Goal: Task Accomplishment & Management: Use online tool/utility

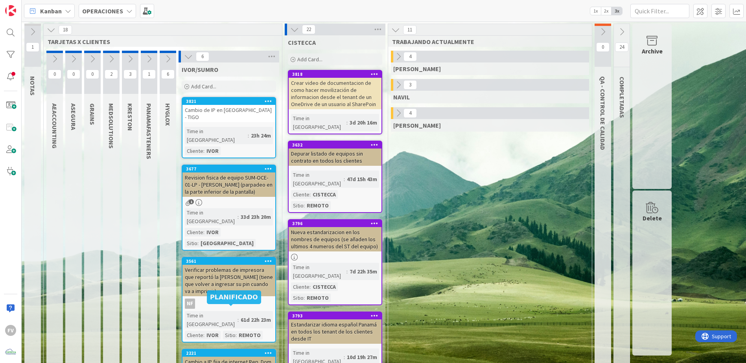
click at [400, 114] on icon at bounding box center [398, 113] width 9 height 9
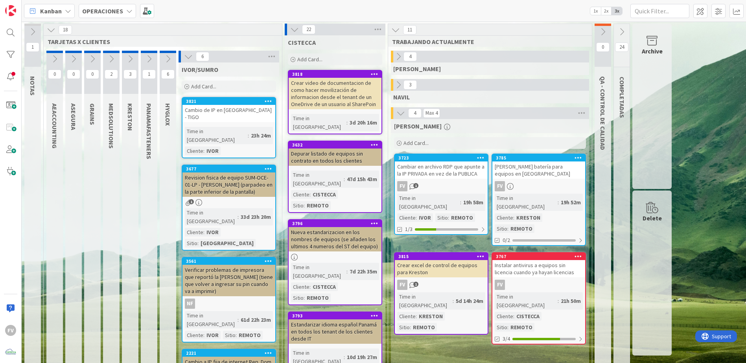
click at [189, 59] on icon at bounding box center [188, 56] width 9 height 9
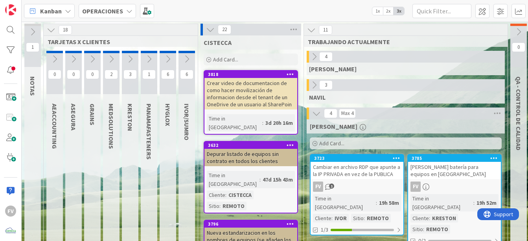
click at [210, 28] on icon at bounding box center [210, 29] width 9 height 9
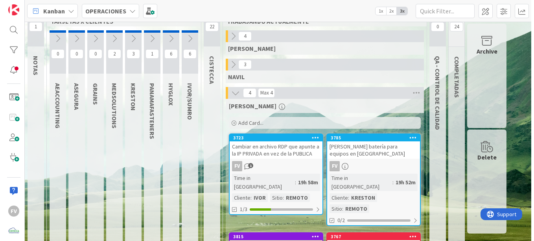
scroll to position [1, 0]
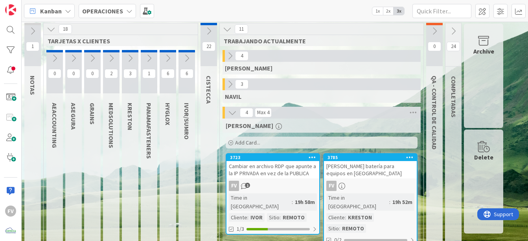
click at [168, 60] on icon at bounding box center [167, 58] width 9 height 9
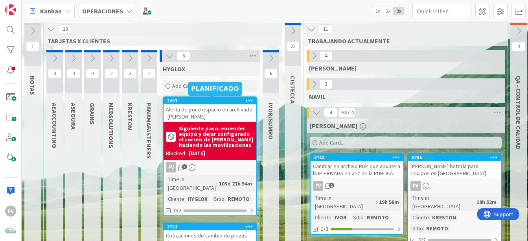
click at [204, 114] on div "Alerta de poco espacio en archivado -[PERSON_NAME]" at bounding box center [209, 112] width 93 height 17
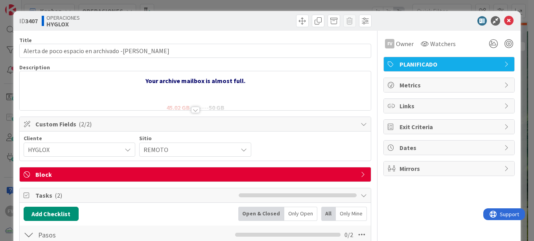
click at [57, 171] on span "Block" at bounding box center [195, 173] width 321 height 9
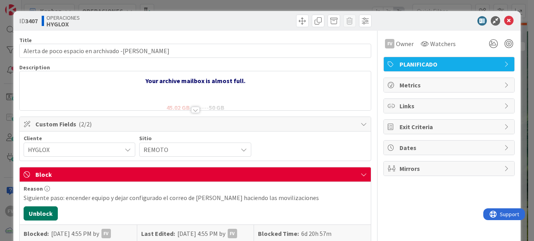
click at [36, 215] on button "Unblock" at bounding box center [41, 213] width 34 height 14
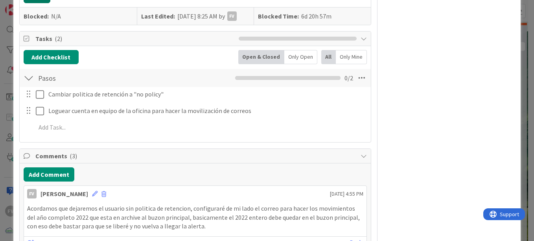
scroll to position [236, 0]
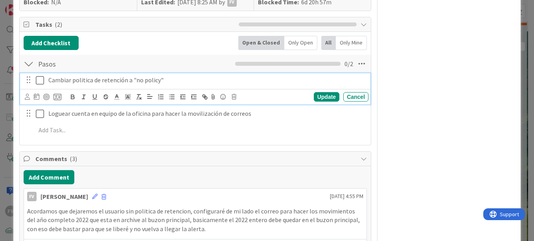
click at [40, 79] on icon at bounding box center [40, 79] width 8 height 9
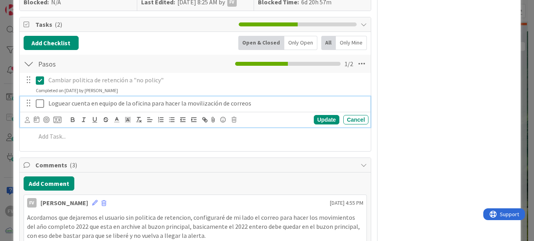
click at [36, 104] on icon at bounding box center [40, 103] width 8 height 9
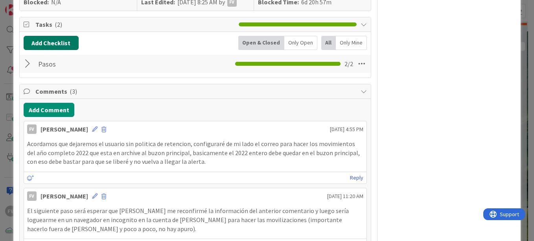
click at [48, 43] on button "Add Checklist" at bounding box center [51, 43] width 55 height 14
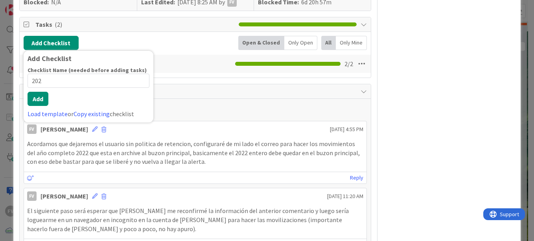
type input "2022"
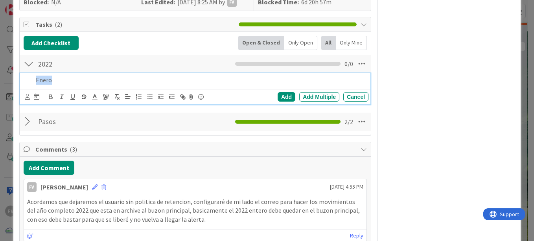
drag, startPoint x: 86, startPoint y: 83, endPoint x: 12, endPoint y: 79, distance: 74.4
click at [12, 79] on div "ID 3407 OPERACIONES HYGLOX Title 49 / 128 Alerta de poco espacio en archivado -…" at bounding box center [267, 120] width 534 height 241
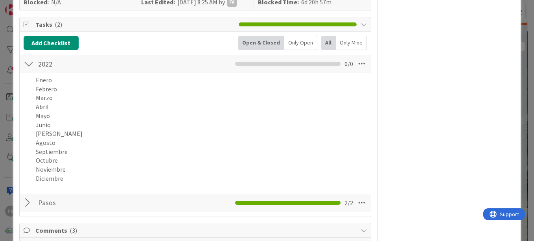
click at [316, 192] on div "Add Checklist Back Open & Closed Only Open All Only Mine 2022 Checklist Name 4 …" at bounding box center [195, 124] width 343 height 176
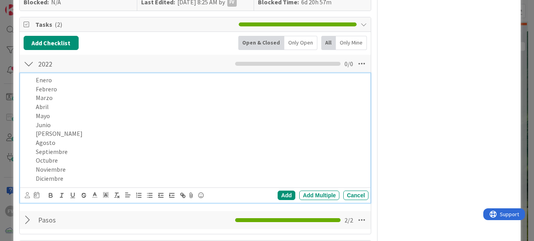
click at [139, 127] on p "Junio" at bounding box center [200, 124] width 329 height 9
click at [310, 196] on div "Add Multiple" at bounding box center [319, 194] width 40 height 9
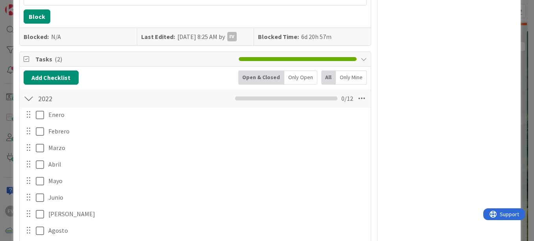
scroll to position [159, 0]
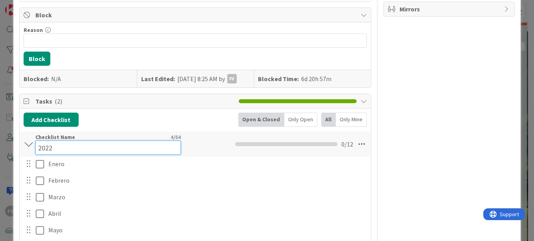
click at [40, 139] on div "Checklist Name 4 / 64 2022" at bounding box center [107, 143] width 145 height 21
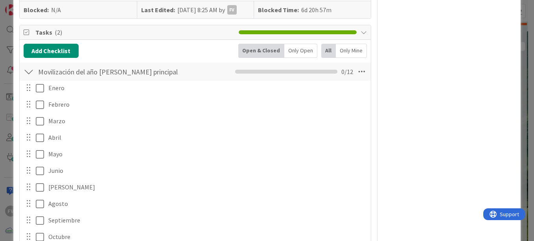
scroll to position [238, 0]
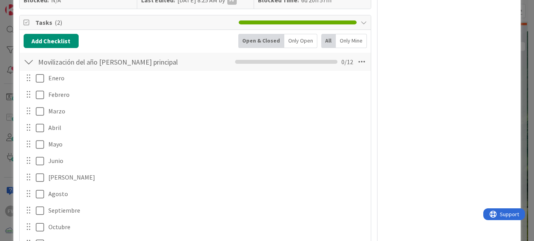
click at [180, 65] on div "Movilización del año [PERSON_NAME] principal 2022 Checklist Name 43 / 64 Movili…" at bounding box center [195, 62] width 351 height 18
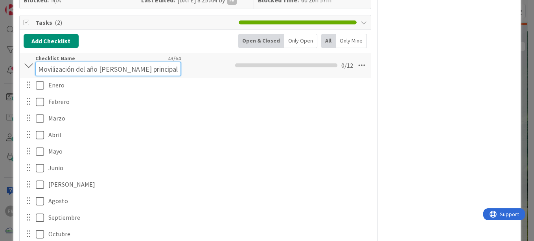
click at [164, 63] on input "Movilización del año [PERSON_NAME] principal 2022" at bounding box center [107, 69] width 145 height 14
drag, startPoint x: 169, startPoint y: 68, endPoint x: 150, endPoint y: 68, distance: 19.3
click at [150, 68] on input "Movilización del año [PERSON_NAME] principal 2022" at bounding box center [107, 69] width 145 height 14
click at [96, 71] on input "Movilización del año [PERSON_NAME] principal" at bounding box center [107, 69] width 145 height 14
paste input "2022"
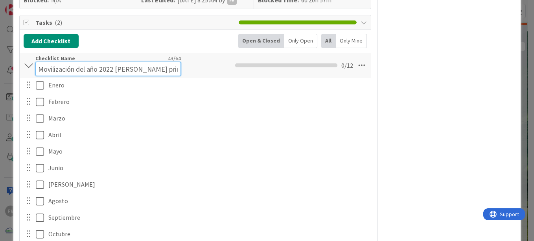
type input "Movilización del año 2022 [PERSON_NAME] principal"
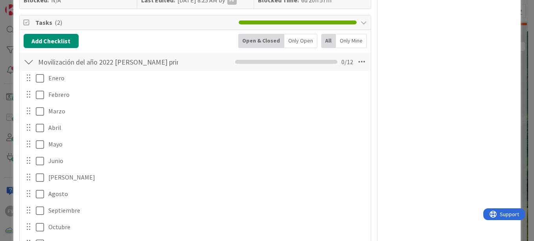
click at [415, 95] on div "FV Owner Watchers PLANIFICADO Metrics Links Exit Criteria Dates Mirrors" at bounding box center [448, 196] width 131 height 807
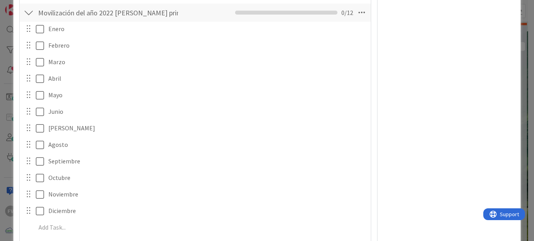
scroll to position [316, 0]
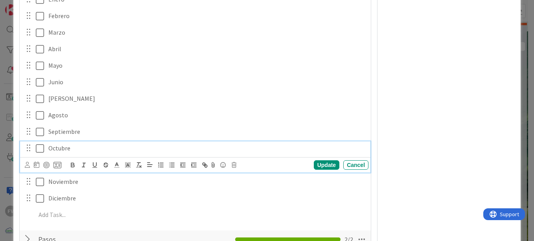
click at [91, 143] on div "Octubre" at bounding box center [206, 148] width 323 height 14
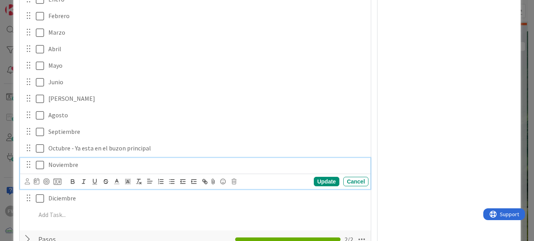
click at [98, 168] on p "Noviembre" at bounding box center [206, 164] width 317 height 9
drag, startPoint x: 175, startPoint y: 169, endPoint x: 78, endPoint y: 171, distance: 97.5
click at [78, 171] on div "Noviembre - Ya esta en el buzón principal" at bounding box center [206, 165] width 323 height 14
copy p "- Ya esta en el buzón principal"
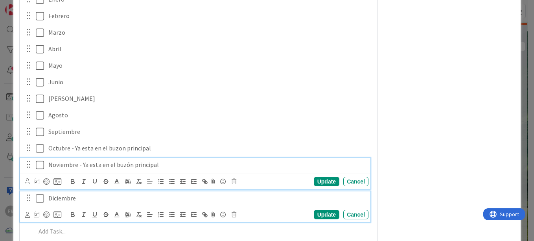
click at [90, 194] on p "Diciembre" at bounding box center [206, 197] width 317 height 9
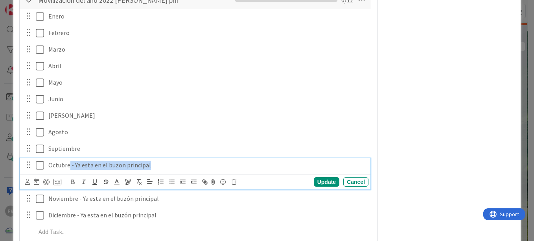
drag, startPoint x: 147, startPoint y: 165, endPoint x: 70, endPoint y: 163, distance: 76.7
click at [70, 163] on p "Octubre - Ya esta en el buzon principal" at bounding box center [206, 164] width 317 height 9
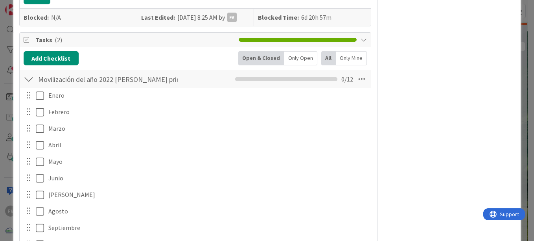
scroll to position [182, 0]
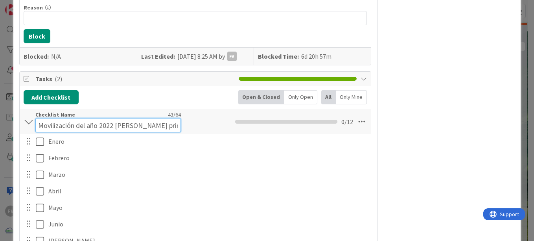
click at [60, 120] on input "Movilización del año 2022 [PERSON_NAME] principal" at bounding box center [107, 125] width 145 height 14
type input "Bandeja de entrada 2022"
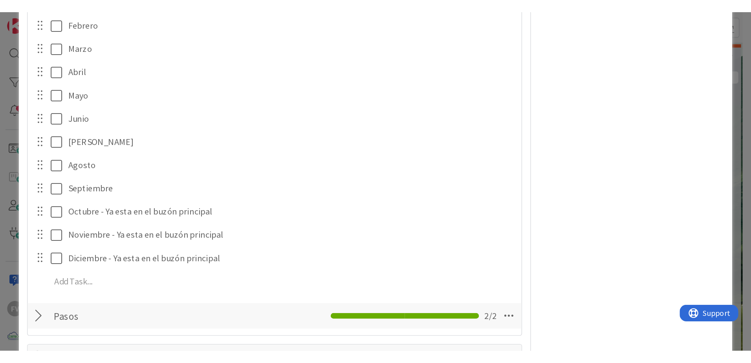
scroll to position [339, 0]
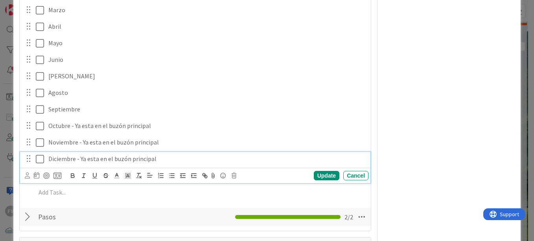
click at [40, 161] on icon at bounding box center [40, 158] width 8 height 9
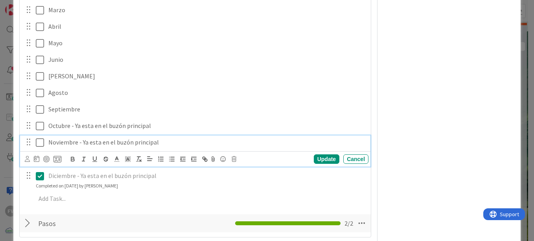
click at [37, 145] on icon at bounding box center [40, 142] width 8 height 9
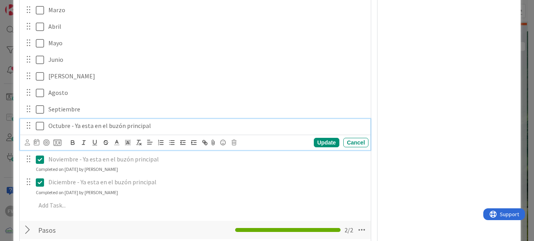
click at [40, 126] on icon at bounding box center [40, 125] width 8 height 9
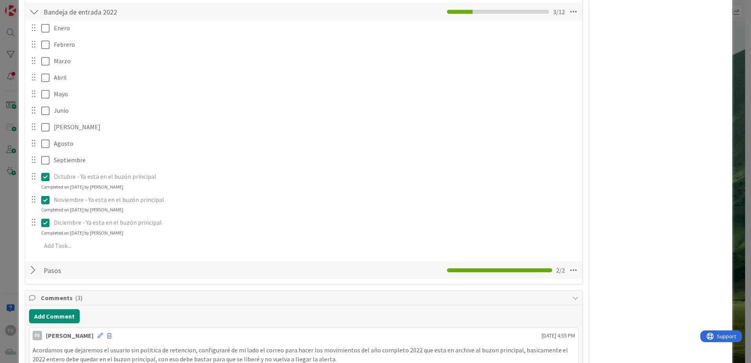
scroll to position [260, 0]
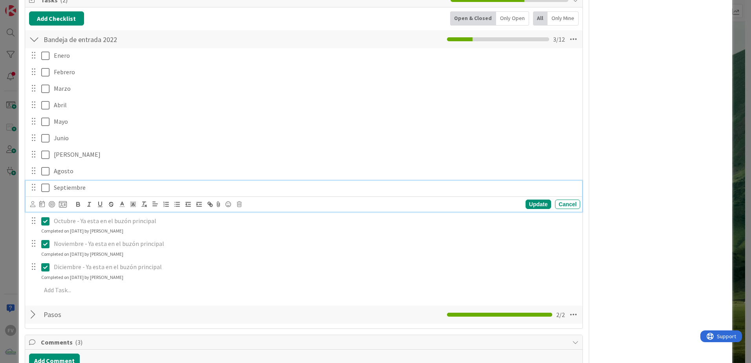
click at [107, 183] on p "Septiembre" at bounding box center [315, 187] width 523 height 9
click at [526, 205] on div "Update" at bounding box center [539, 204] width 26 height 9
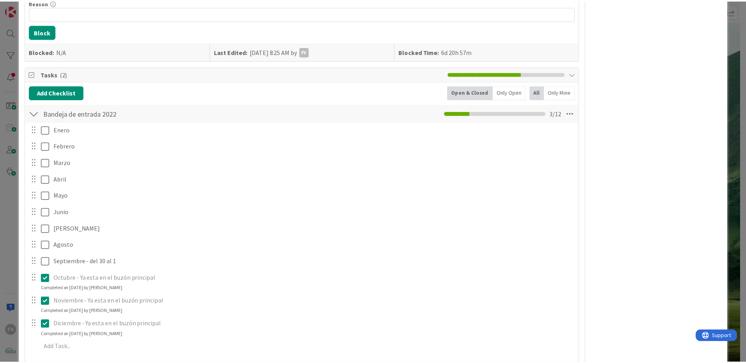
scroll to position [182, 0]
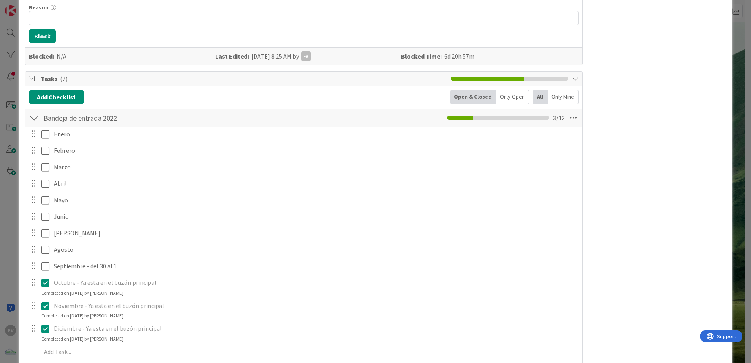
click at [10, 84] on div "ID 3407 OPERACIONES HYGLOX Title 49 / 128 Alerta de poco espacio en archivado -…" at bounding box center [375, 181] width 751 height 363
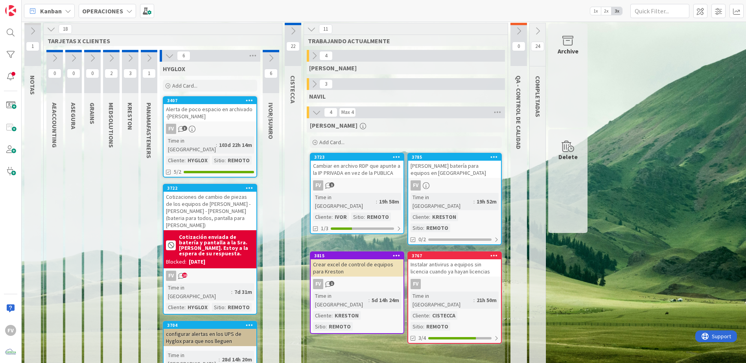
click at [166, 55] on icon at bounding box center [169, 55] width 9 height 9
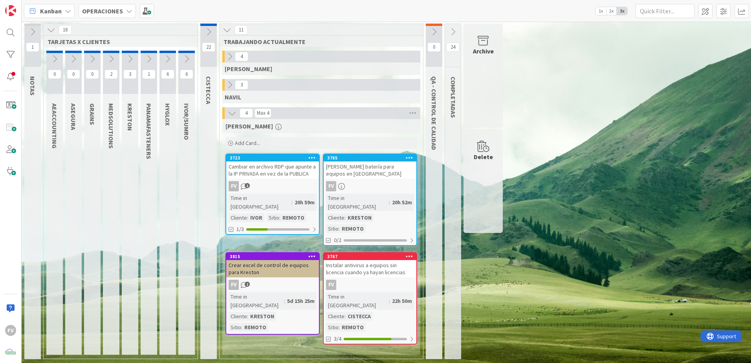
click at [533, 240] on div "1 NOTAS 18 TARJETAS X CLIENTES 0 AEACCOUNTING 0 ASEGURA 0 GRAINS 2 MEDSOLUTIONS…" at bounding box center [386, 194] width 727 height 340
click at [293, 198] on div "20h 59m" at bounding box center [305, 202] width 24 height 9
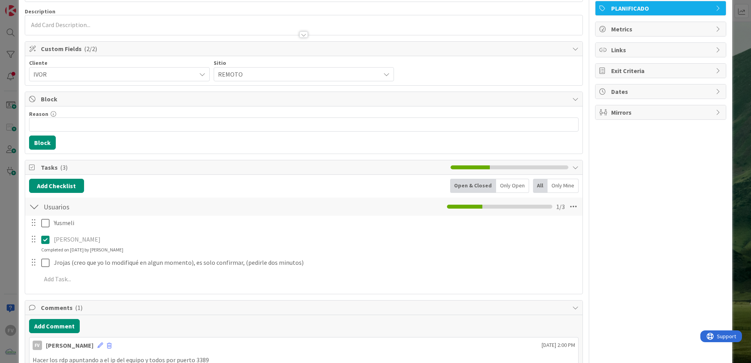
scroll to position [79, 0]
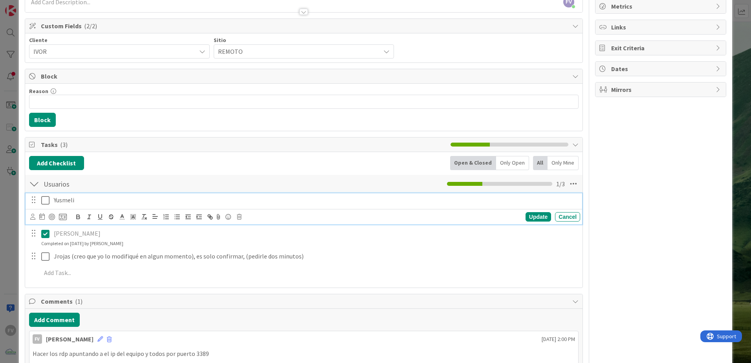
click at [85, 202] on p "Yusmeli" at bounding box center [315, 200] width 523 height 9
click at [66, 240] on button "Add Comment" at bounding box center [54, 320] width 51 height 14
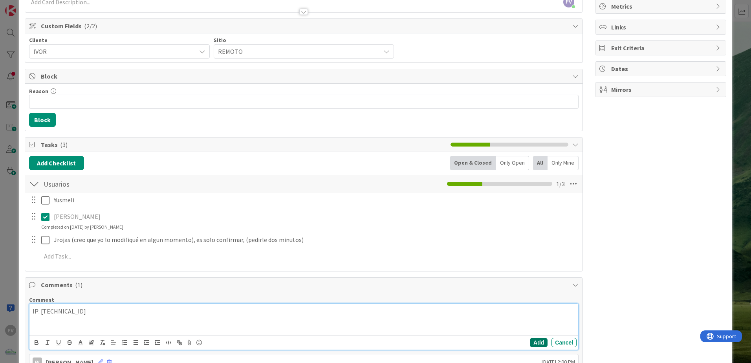
click at [533, 240] on button "Add" at bounding box center [539, 342] width 18 height 9
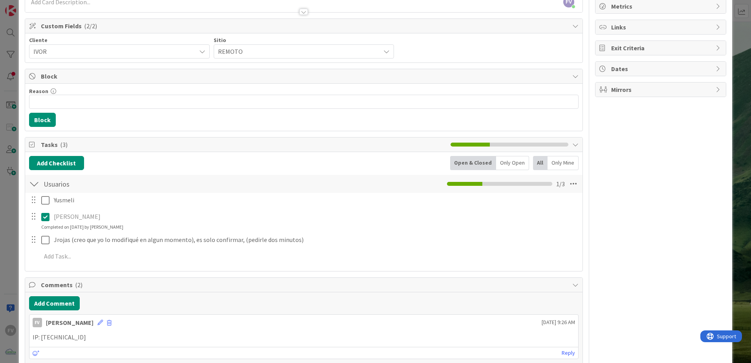
click at [533, 106] on div "ID 3723 OPERACIONES FERNANDO Title 70 / 128 Cambiar en archivo RDP que apunte a…" at bounding box center [375, 181] width 751 height 363
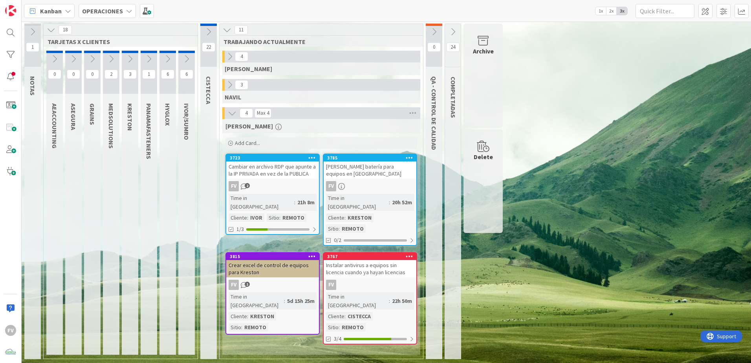
click at [416, 240] on div "FERNANDO Add Card... 3785 Cotizar batería para equipos en Kreston FV Time in Co…" at bounding box center [321, 237] width 198 height 236
click at [225, 83] on button at bounding box center [230, 85] width 10 height 10
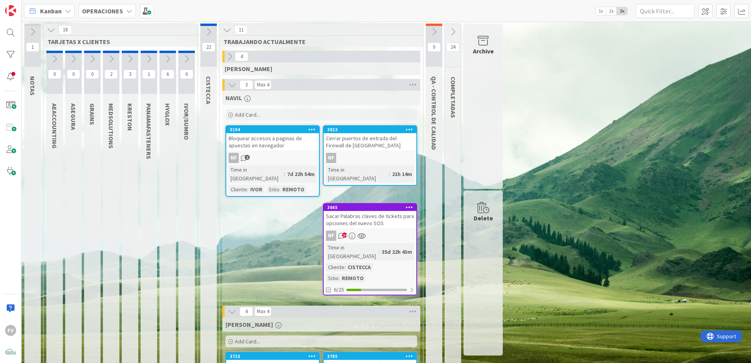
click at [391, 231] on div "NF 14" at bounding box center [370, 236] width 93 height 10
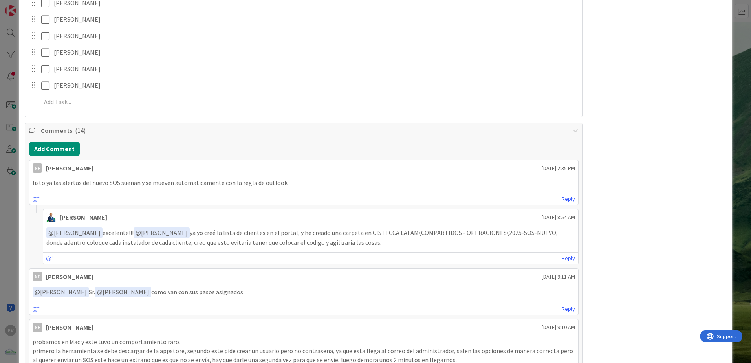
scroll to position [668, 0]
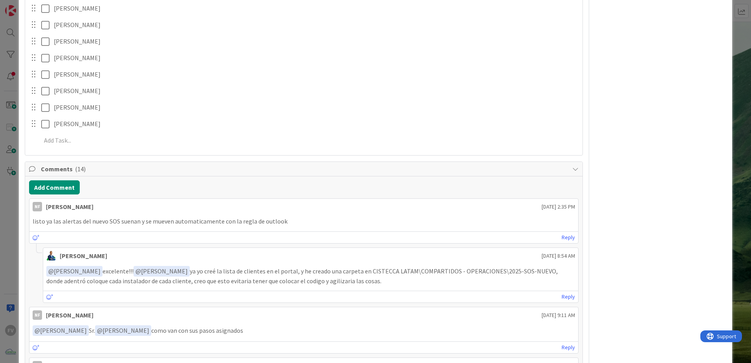
click at [533, 173] on div "ID 3665 OPERACIONES NAVIL Title 60 / 128 Sacar Palabras claves de tickets para …" at bounding box center [375, 181] width 751 height 363
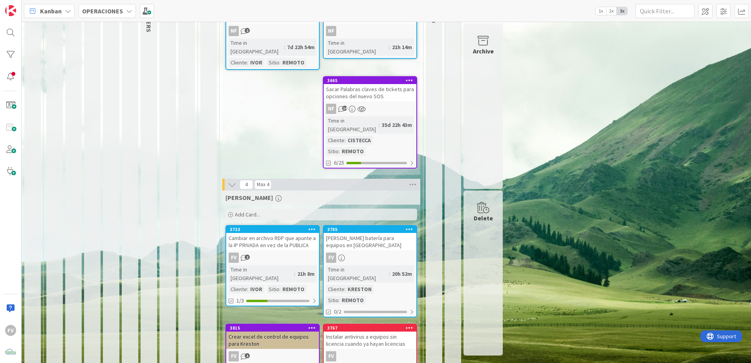
click at [362, 240] on div "Instalar antivirus a equipos sin licencia cuando ya hayan licencias" at bounding box center [370, 340] width 93 height 17
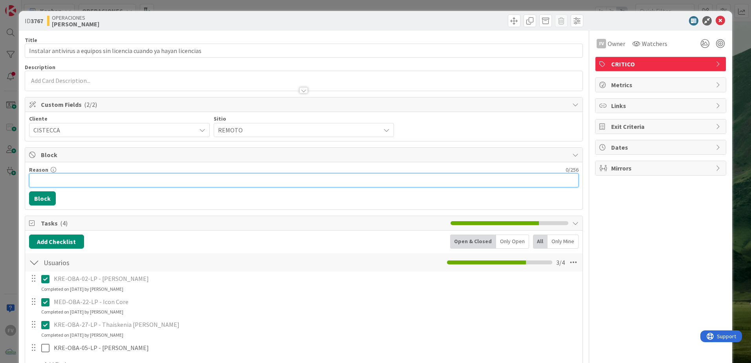
click at [65, 180] on input "Reason" at bounding box center [304, 180] width 550 height 14
type input "agendado hoy a las 12 del mediodia"
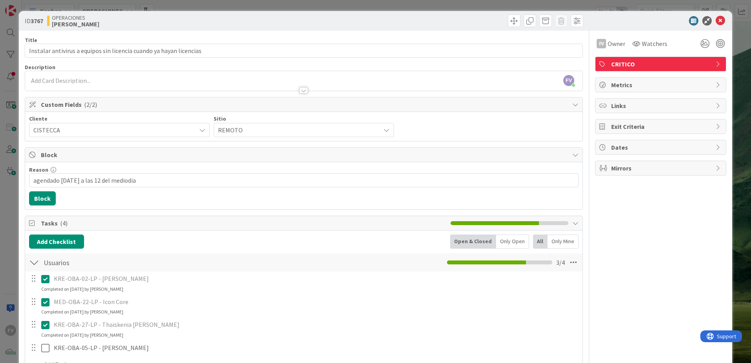
click at [47, 206] on div "Reason 34 / 256 agendado hoy a las 12 del mediodia Block" at bounding box center [304, 185] width 558 height 47
drag, startPoint x: 40, startPoint y: 200, endPoint x: 16, endPoint y: 192, distance: 25.4
click at [39, 199] on button "Block" at bounding box center [42, 198] width 27 height 14
click at [0, 189] on html "FV Kanban OPERACIONES 1x 2x 3x 1 NOTAS 18 TARJETAS X CLIENTES 0 AEACCOUNTING 0 …" at bounding box center [375, 181] width 751 height 363
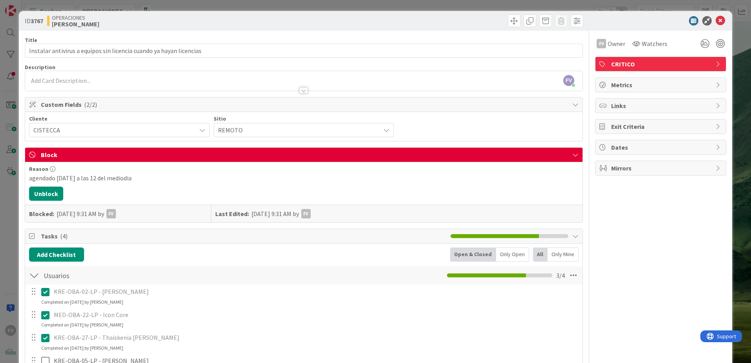
click at [13, 190] on div "ID 3767 OPERACIONES FERNANDO Title 67 / 128 Instalar antivirus a equipos sin li…" at bounding box center [375, 181] width 751 height 363
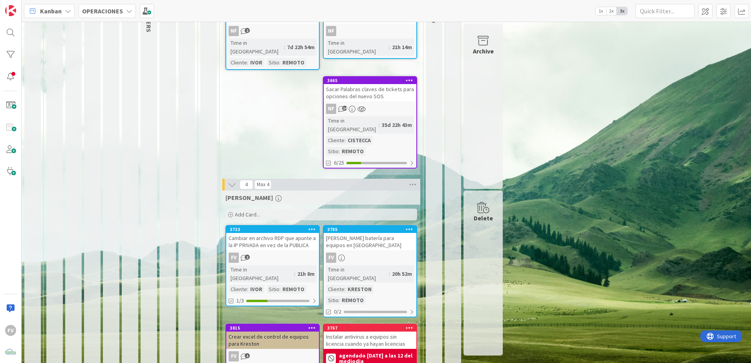
click at [377, 84] on div "Sacar Palabras claves de tickets para opciones del nuevo SOS" at bounding box center [370, 92] width 93 height 17
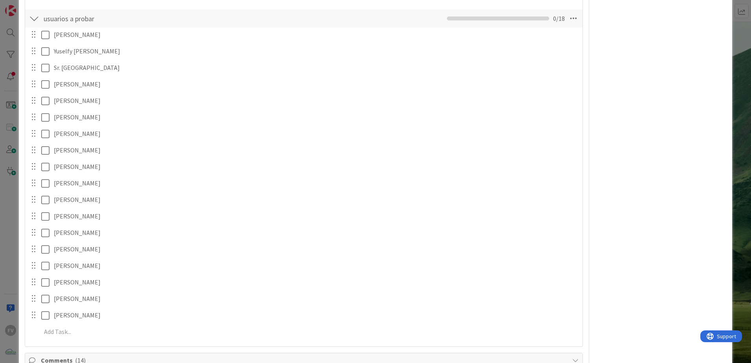
scroll to position [673, 0]
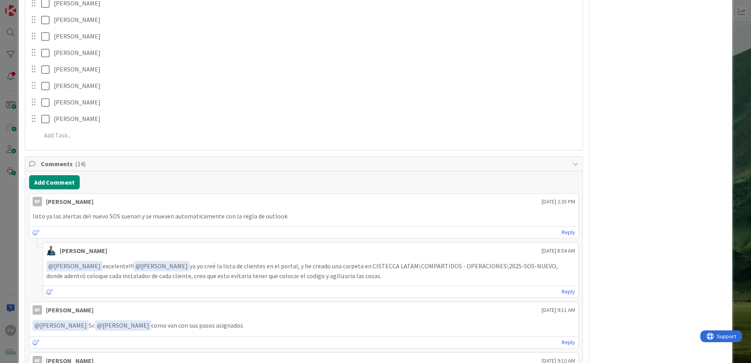
click at [533, 208] on div "NF Owner FV MEJORAS/CRECIMIENTO Metrics Links Exit Criteria Dates Mirrors" at bounding box center [660, 309] width 131 height 1904
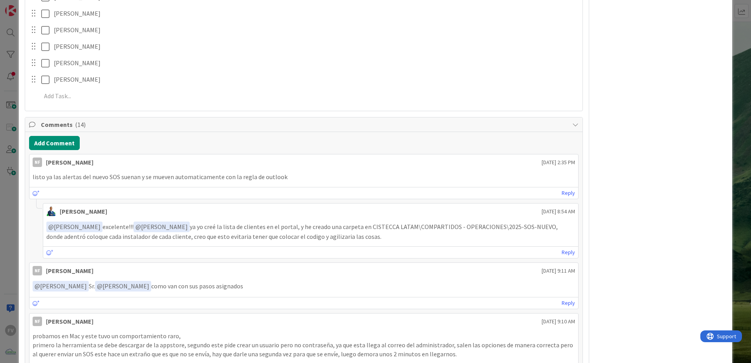
click at [99, 128] on span "Comments ( 14 )" at bounding box center [305, 124] width 528 height 9
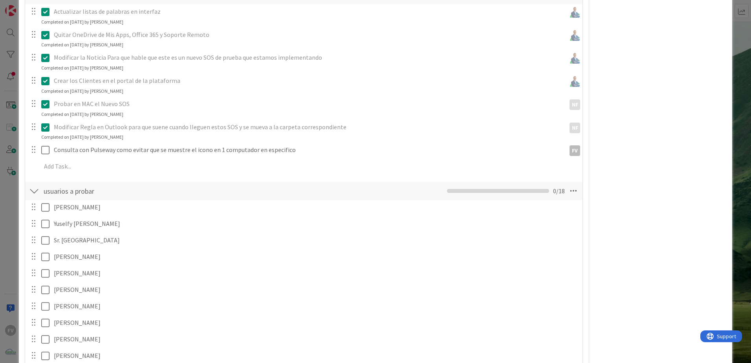
scroll to position [0, 0]
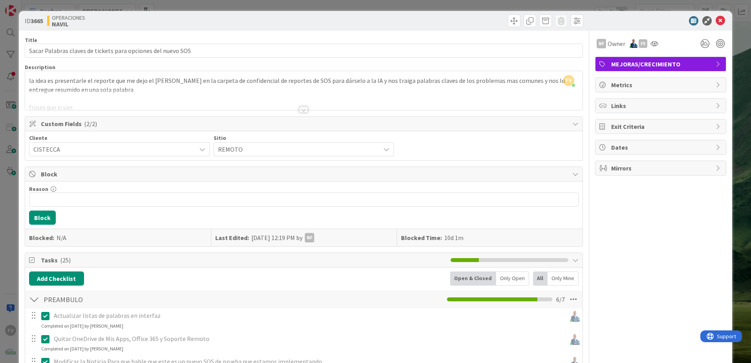
click at [11, 167] on div "ID 3665 OPERACIONES NAVIL Title 60 / 128 Sacar Palabras claves de tickets para …" at bounding box center [375, 181] width 751 height 363
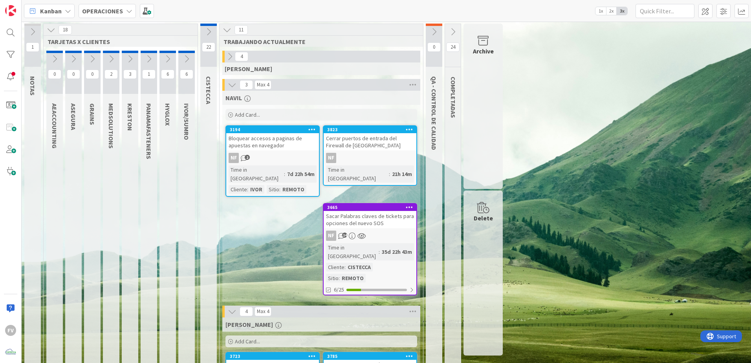
click at [233, 83] on icon at bounding box center [232, 85] width 9 height 9
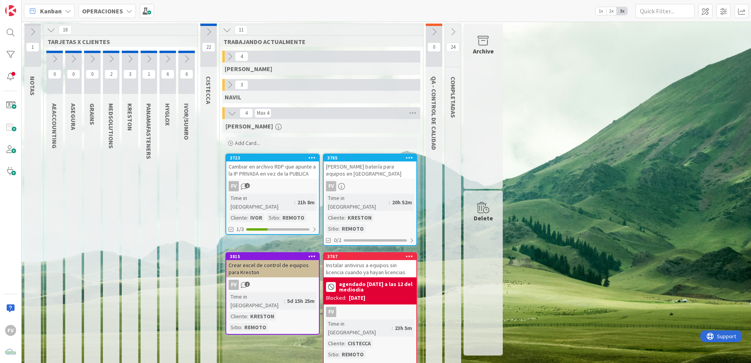
click at [255, 240] on div "FERNANDO Add Card... 3785 Cotizar batería para equipos en Kreston FV Time in Co…" at bounding box center [321, 248] width 198 height 259
click at [340, 176] on div "[PERSON_NAME] batería para equipos en [GEOGRAPHIC_DATA]" at bounding box center [370, 170] width 93 height 17
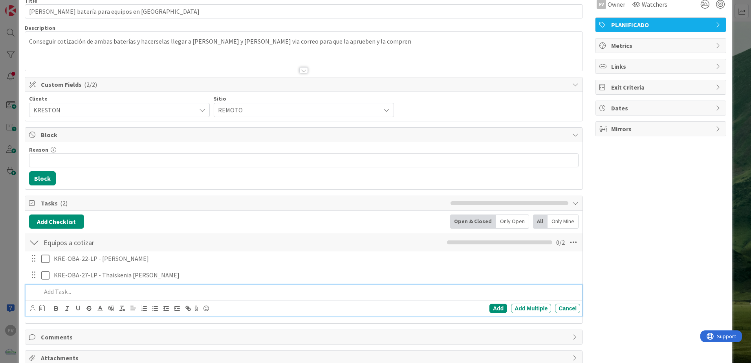
click at [70, 240] on p at bounding box center [309, 291] width 536 height 9
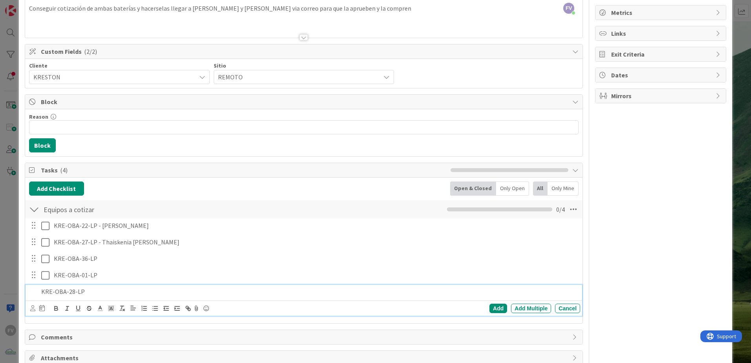
scroll to position [89, 0]
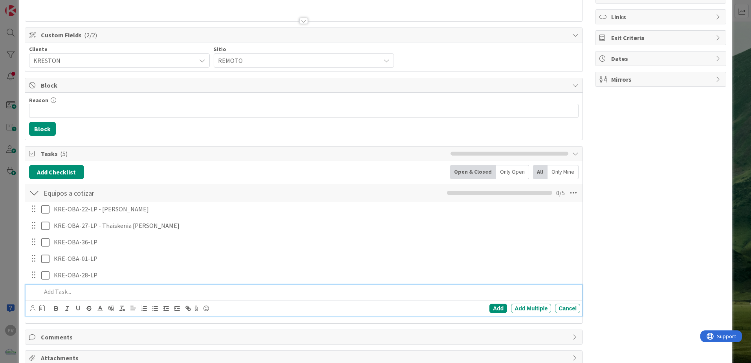
click at [533, 234] on div "FV Owner Watchers PLANIFICADO Metrics Links Exit Criteria Dates Mirrors" at bounding box center [660, 164] width 131 height 444
click at [82, 240] on p at bounding box center [309, 291] width 536 height 9
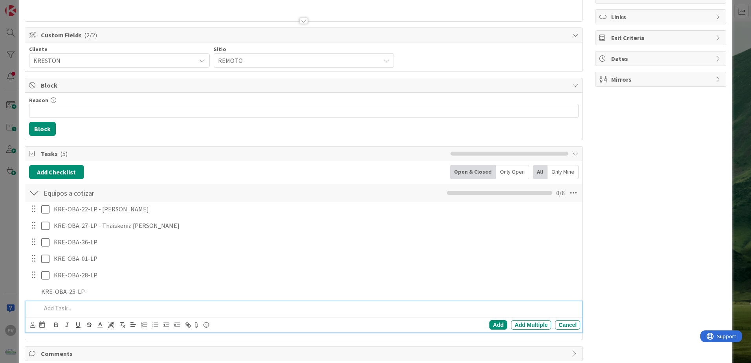
scroll to position [105, 0]
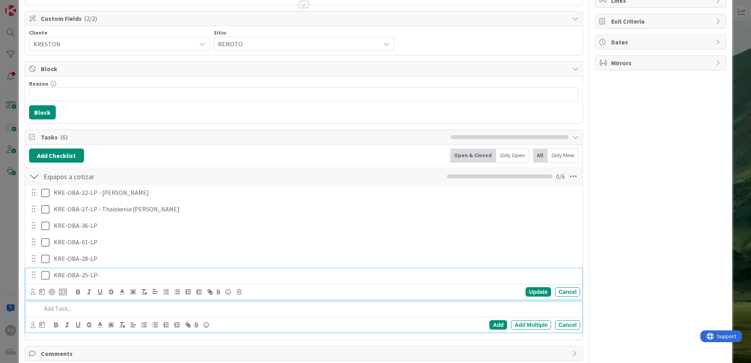
click at [115, 240] on div "KRE-OBA-25-LP- Update Cancel" at bounding box center [304, 283] width 557 height 31
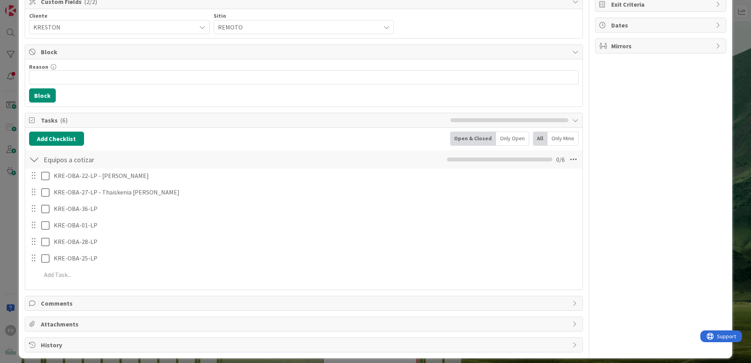
click at [3, 138] on div "ID 3785 OPERACIONES FERNANDO Title 39 / 128 Cotizar batería para equipos en Kre…" at bounding box center [375, 181] width 751 height 363
